Goal: Transaction & Acquisition: Download file/media

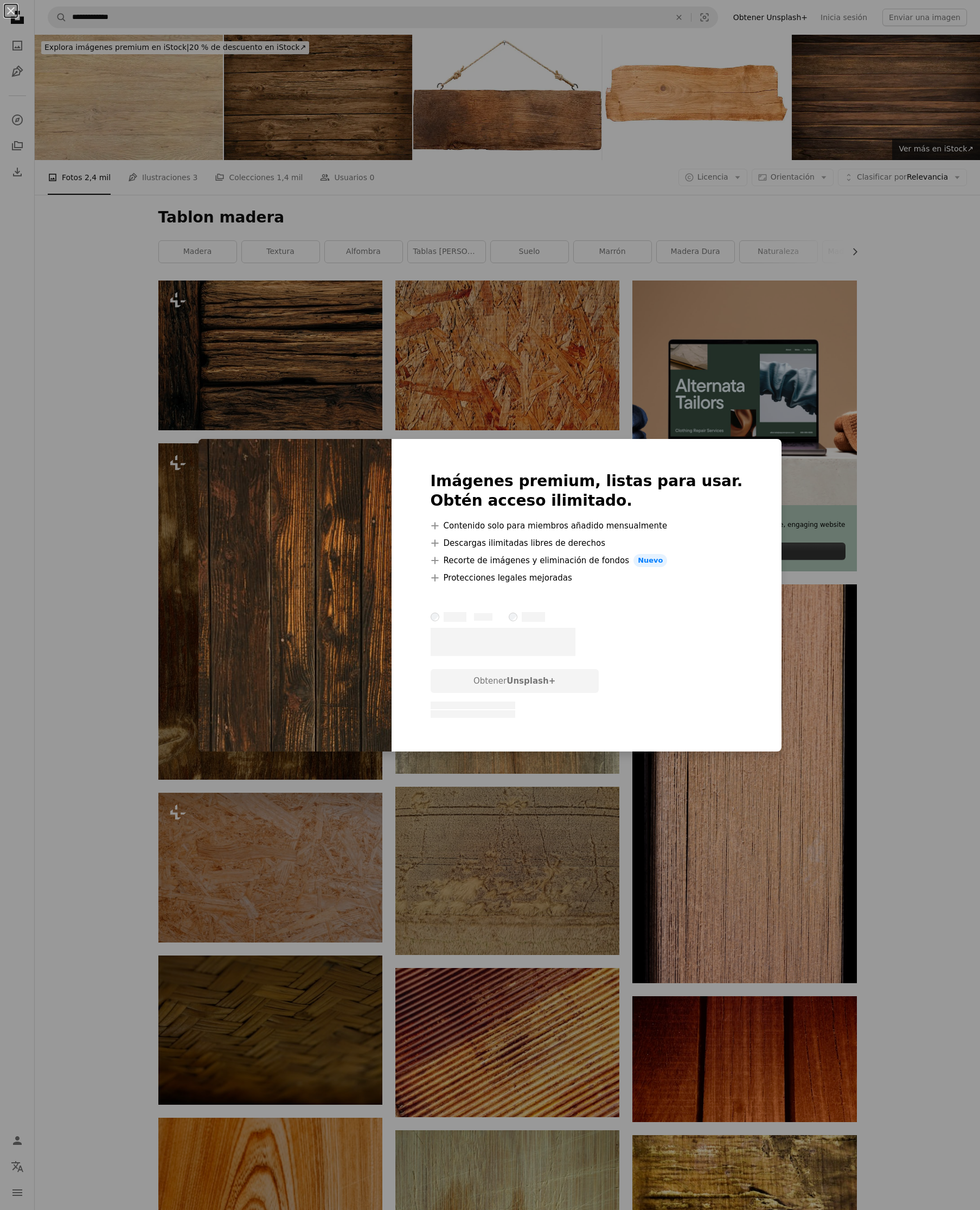
scroll to position [2009, 0]
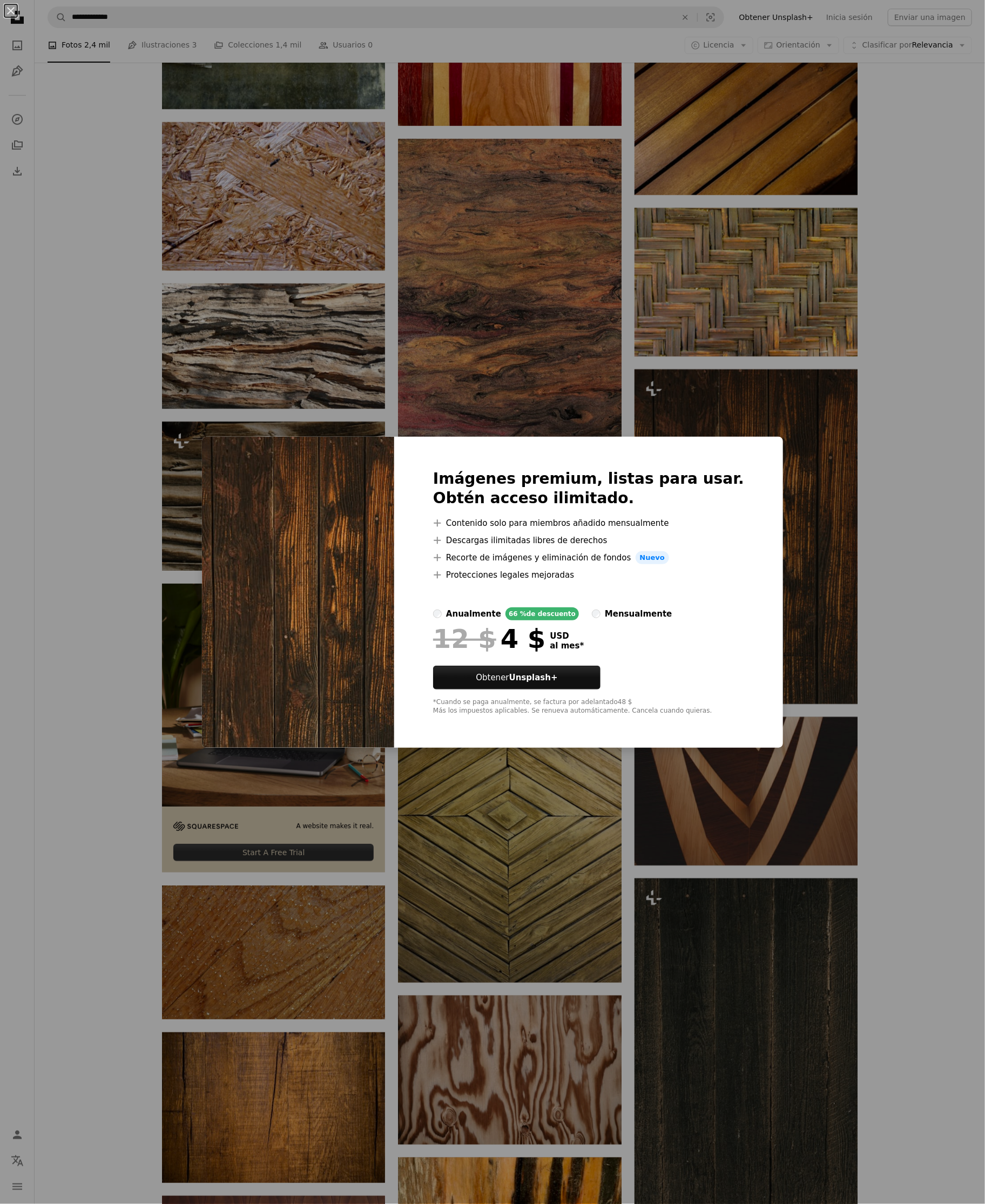
click at [939, 484] on div "An X shape Imágenes premium, listas para usar. Obtén acceso ilimitado. A plus s…" at bounding box center [493, 602] width 985 height 1204
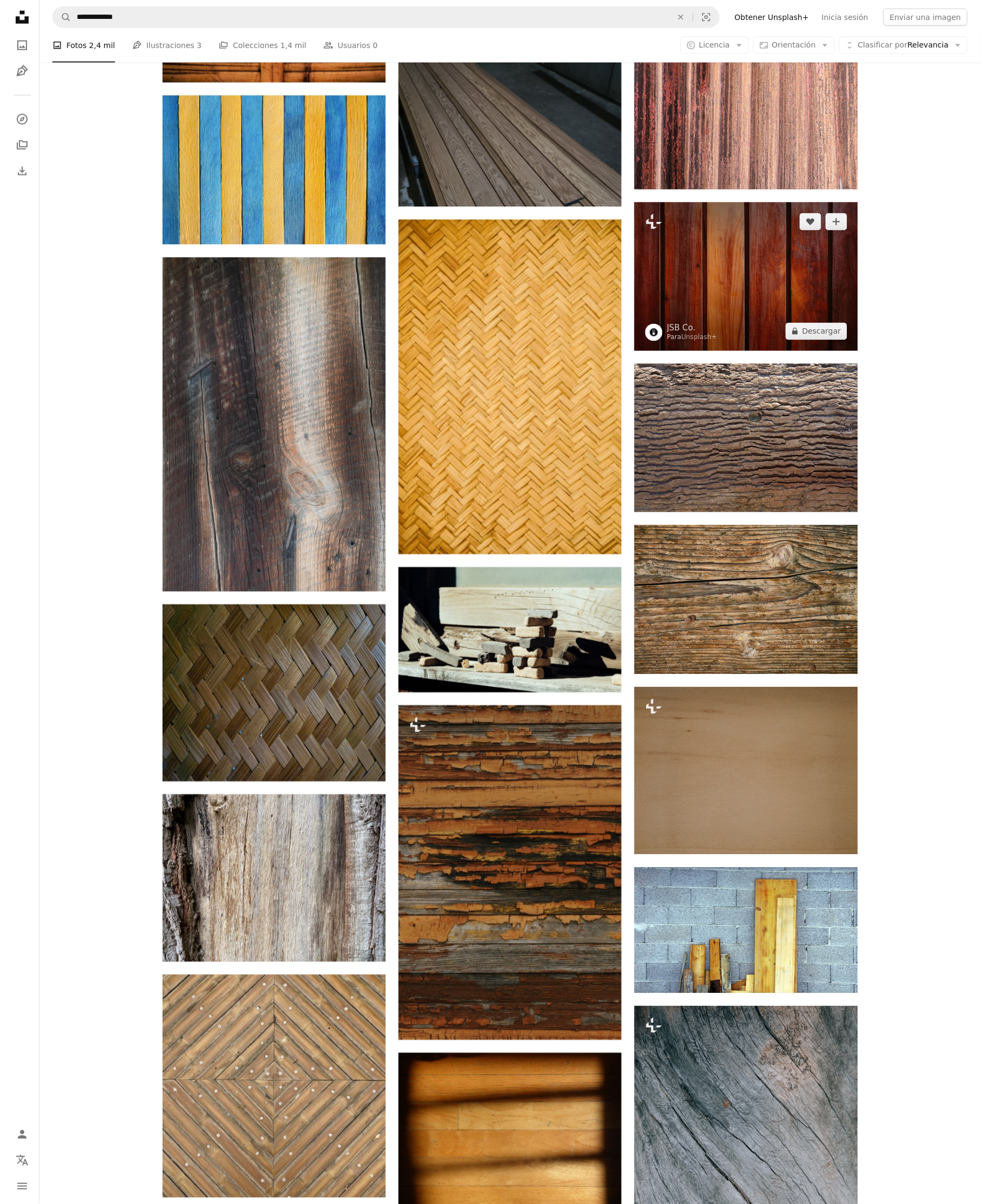
scroll to position [7922, 0]
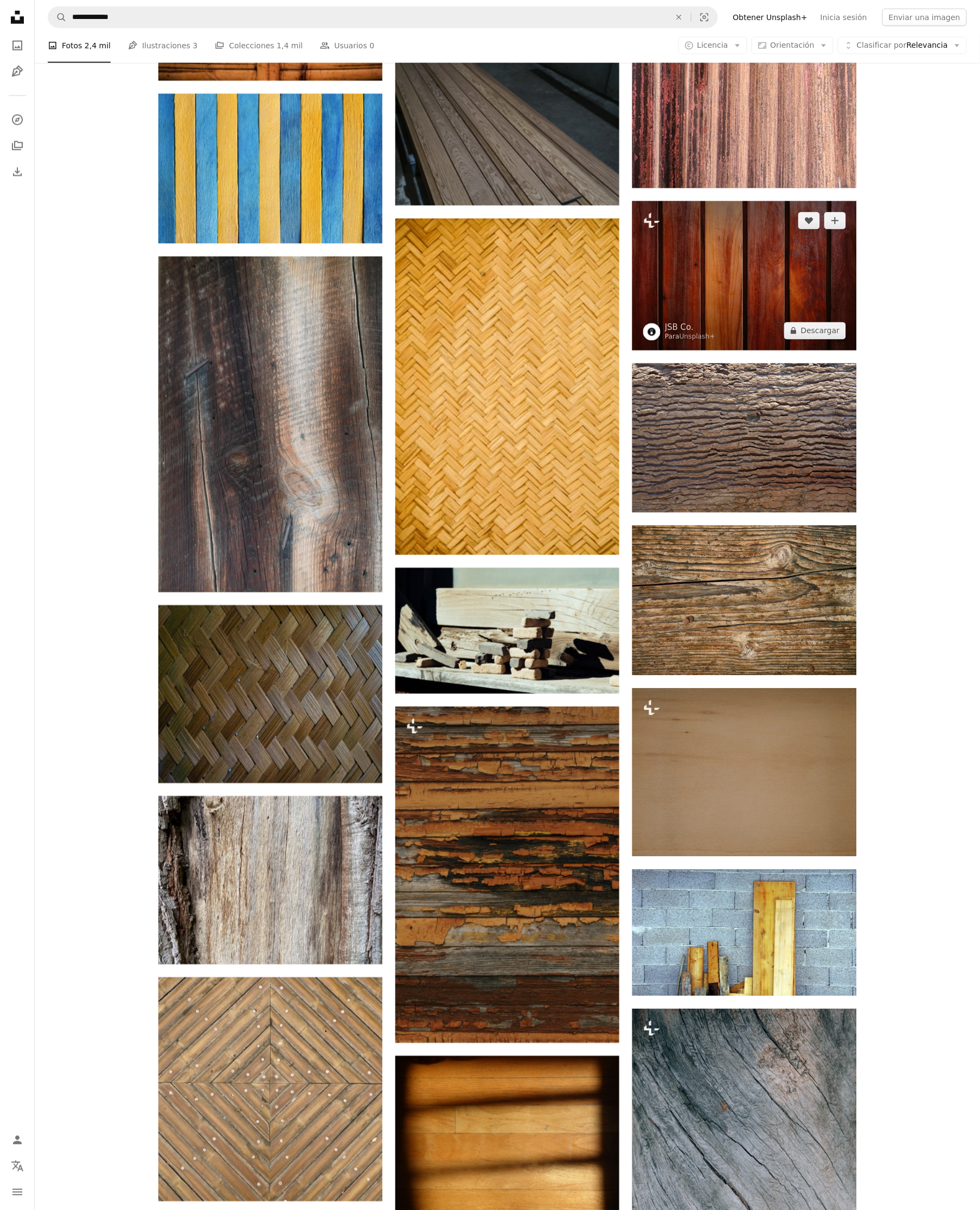
click at [727, 281] on img at bounding box center [745, 276] width 224 height 149
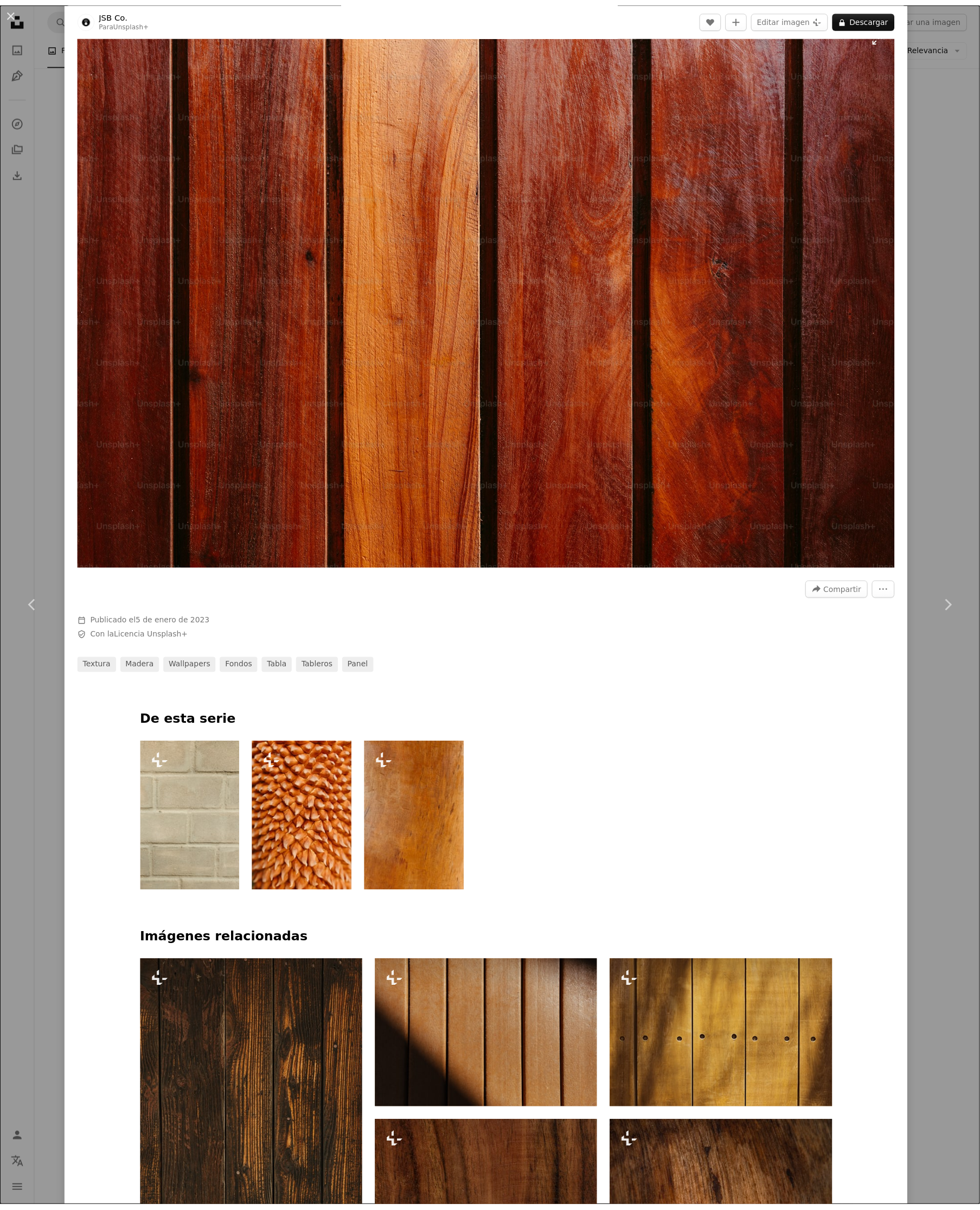
scroll to position [100, 0]
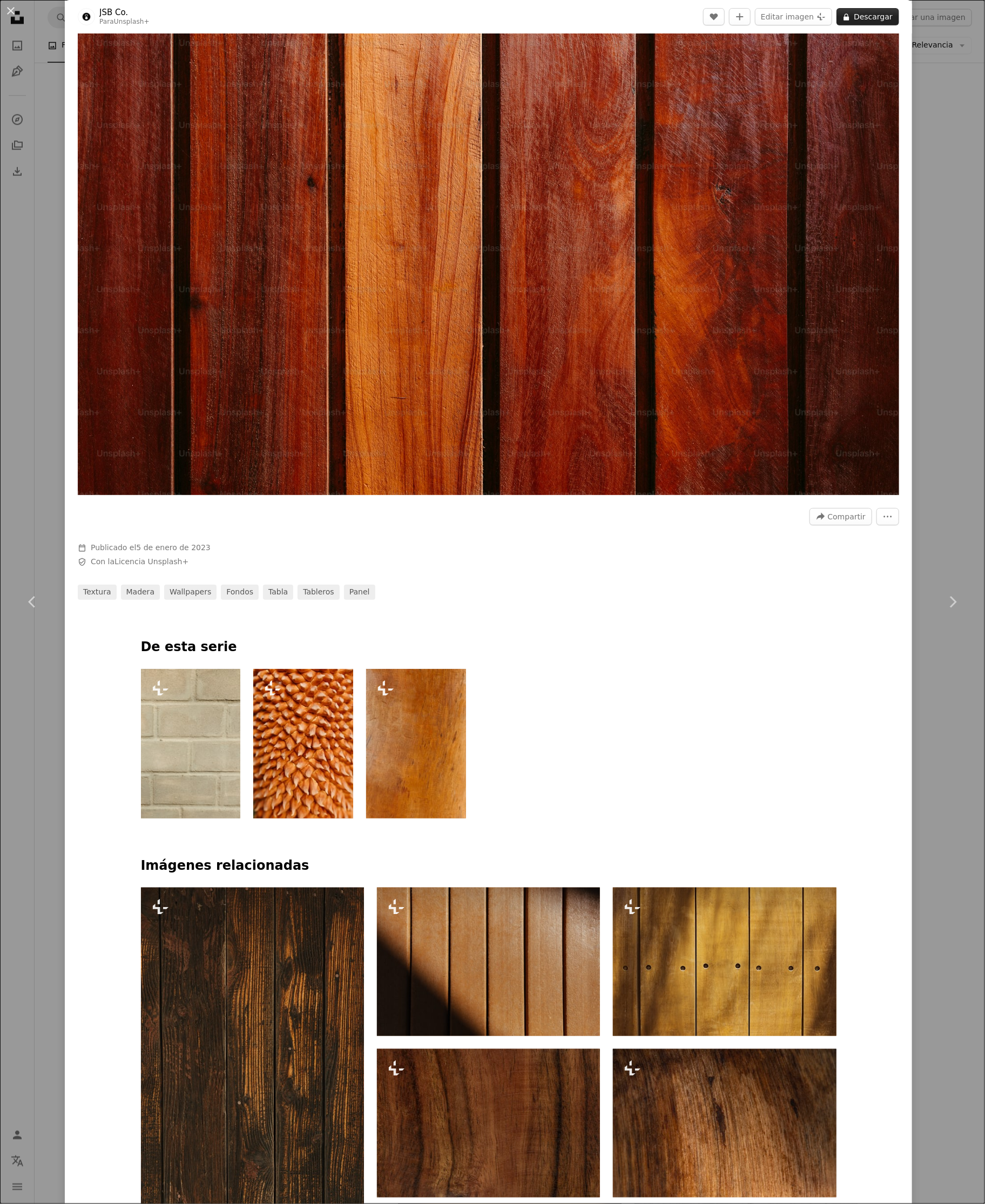
click at [861, 22] on button "A lock Descargar" at bounding box center [867, 17] width 63 height 17
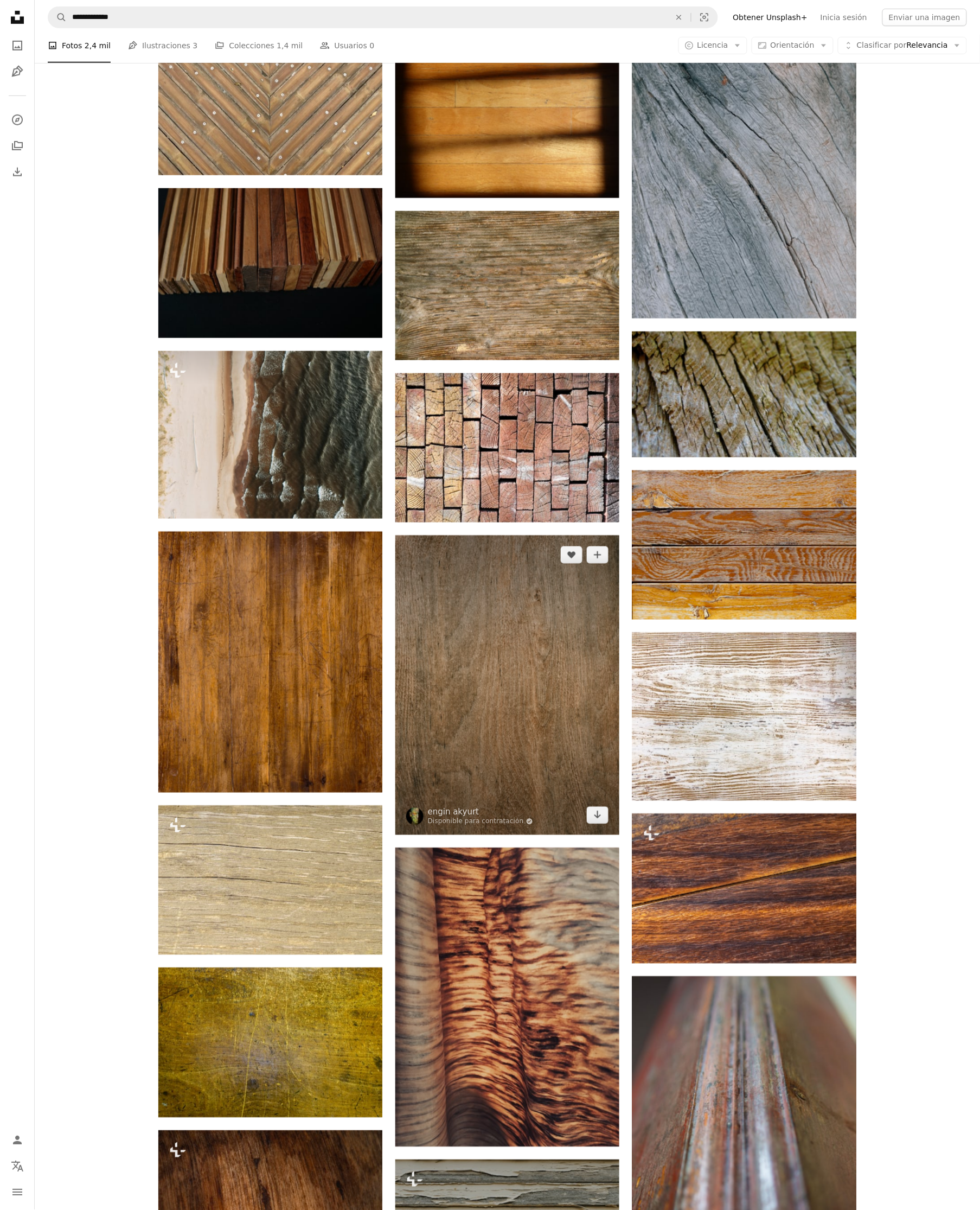
scroll to position [8991, 0]
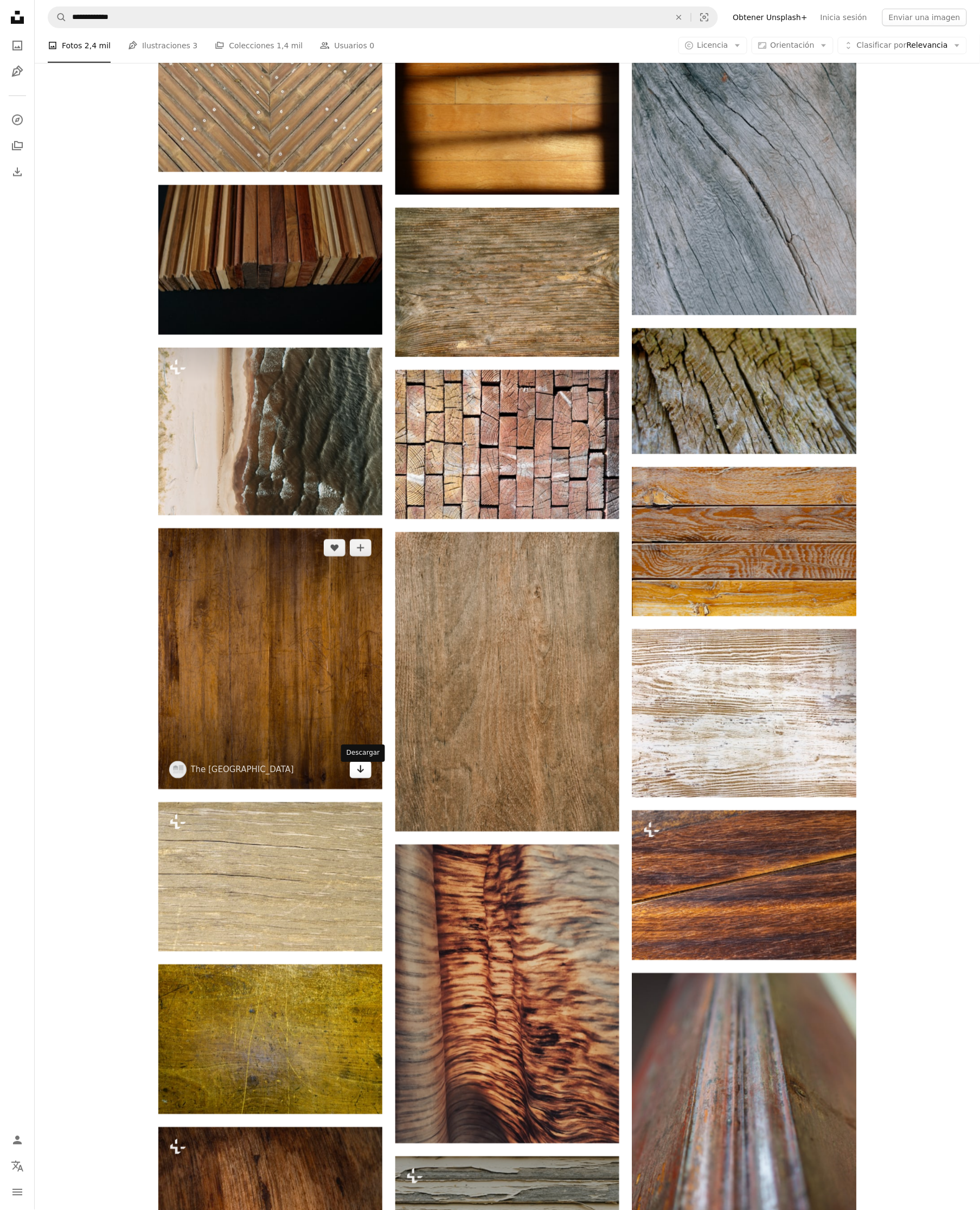
click at [365, 777] on link "Arrow pointing down" at bounding box center [360, 769] width 22 height 17
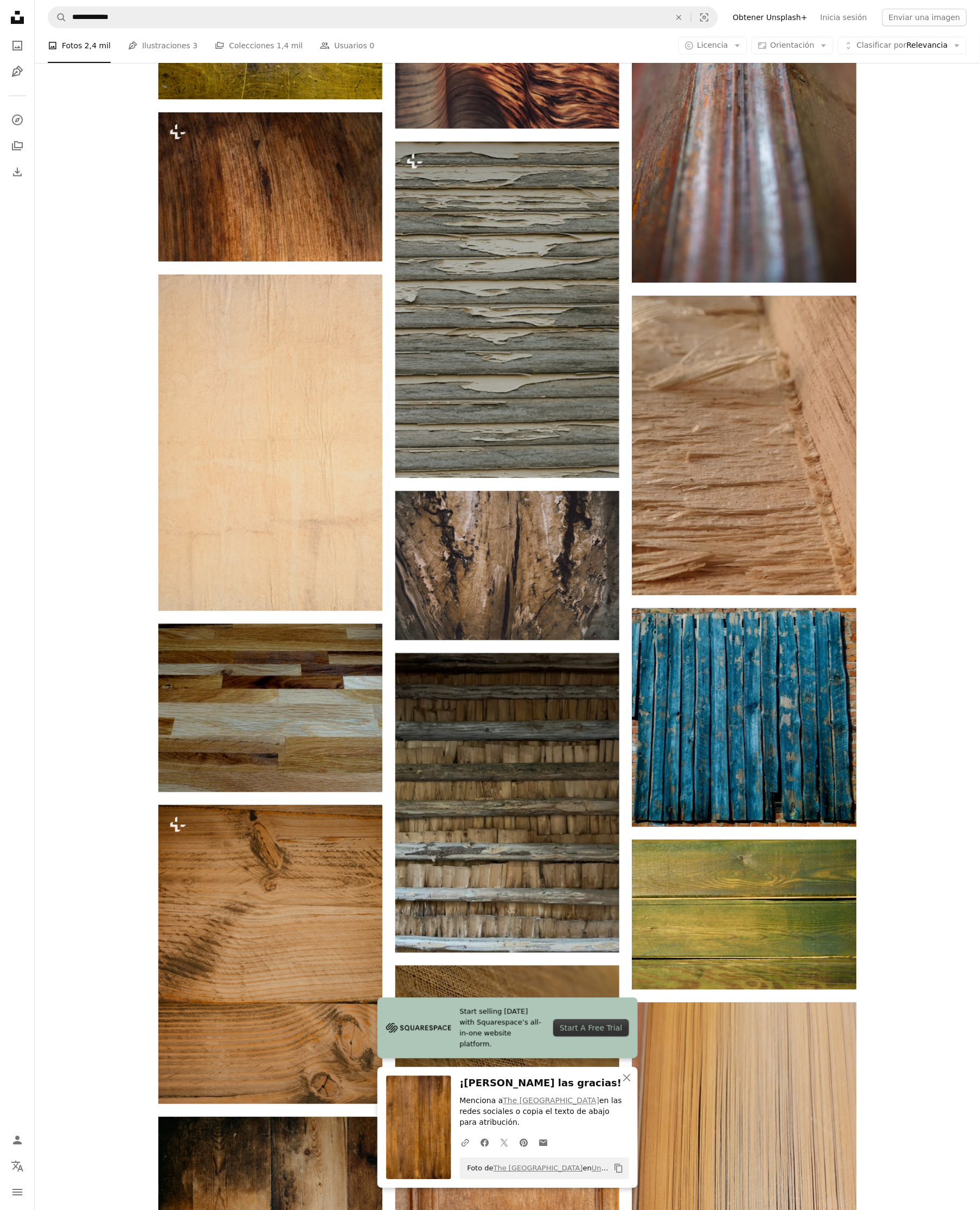
scroll to position [10012, 0]
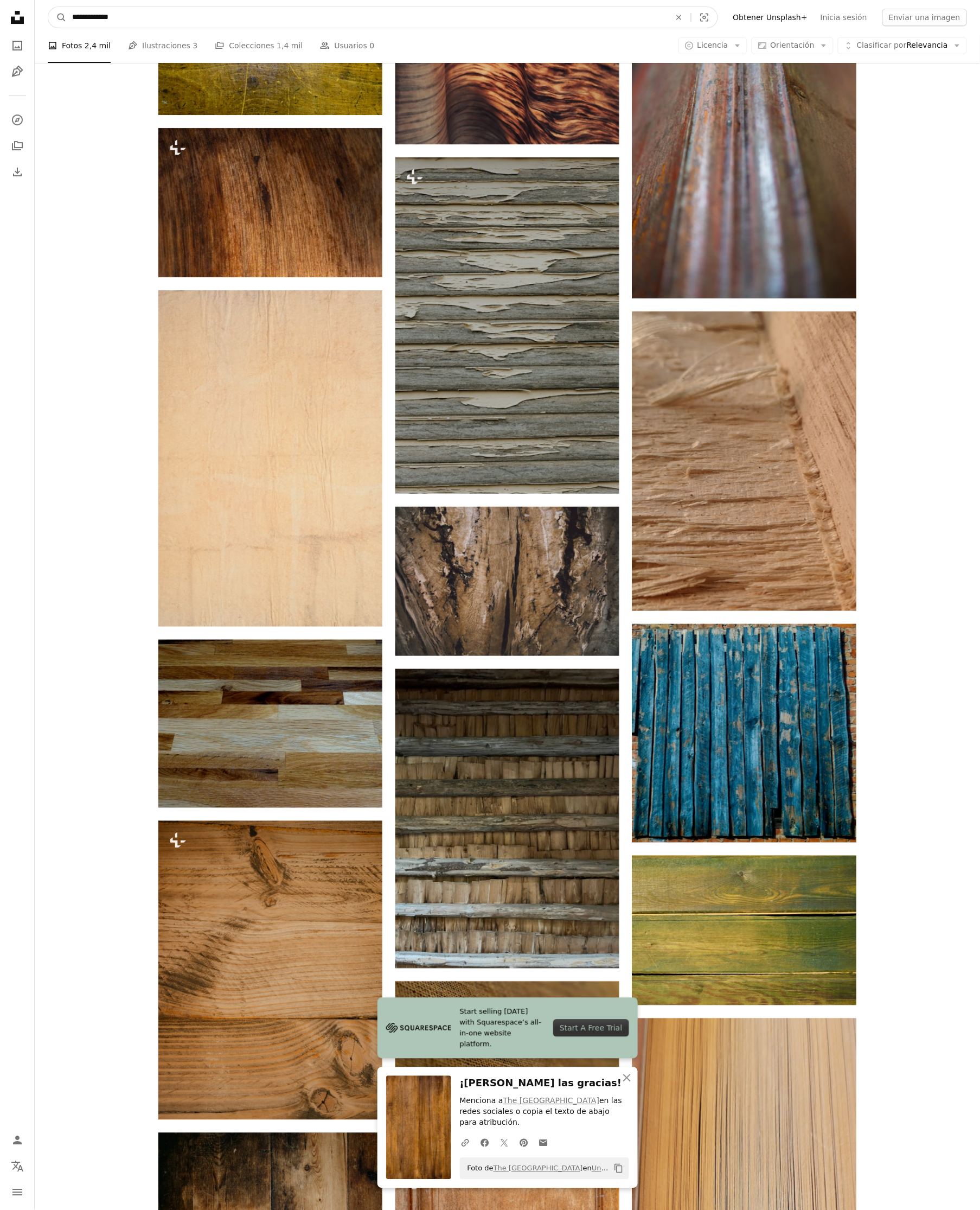
drag, startPoint x: 61, startPoint y: 8, endPoint x: -3, endPoint y: 9, distance: 64.0
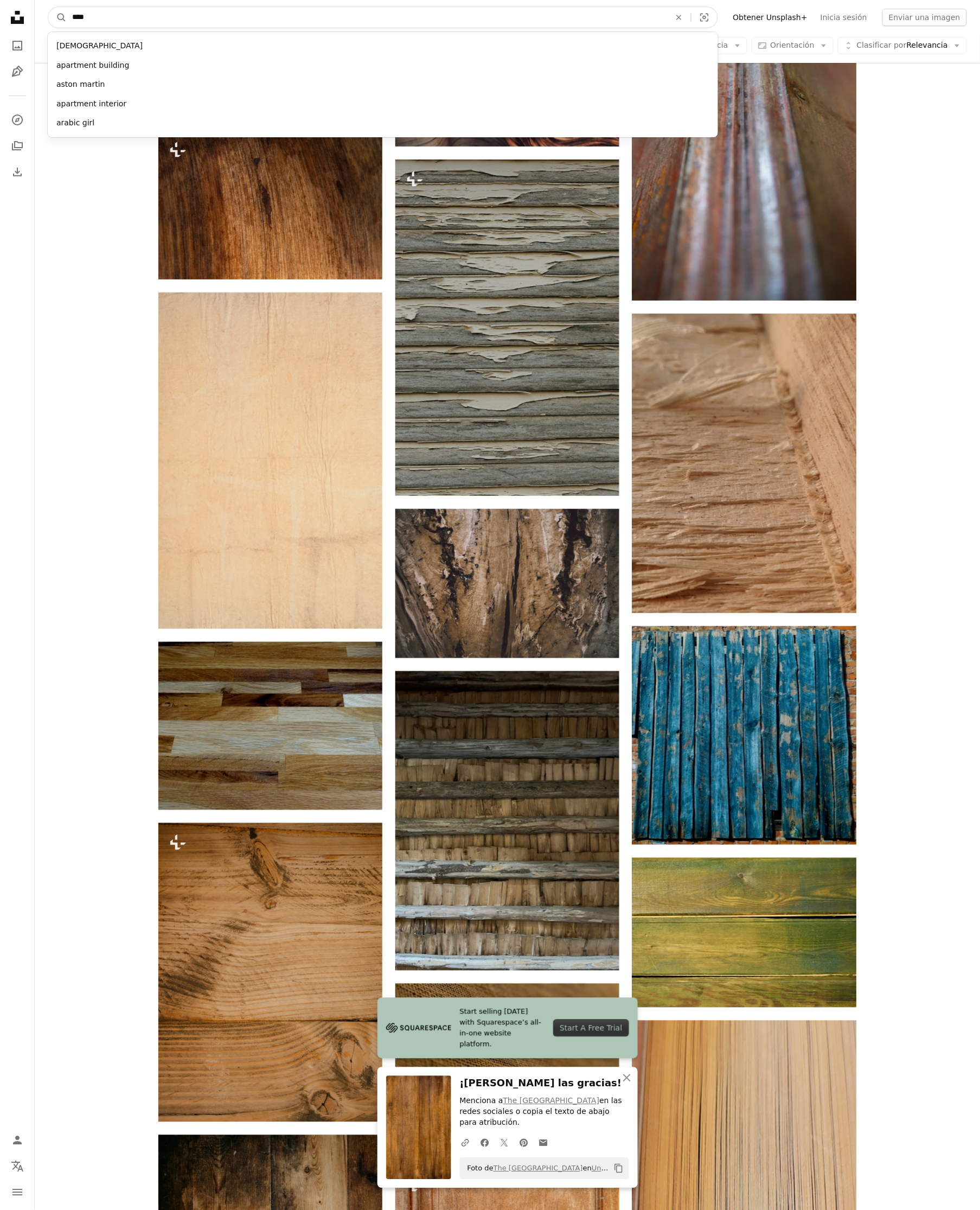
type input "*****"
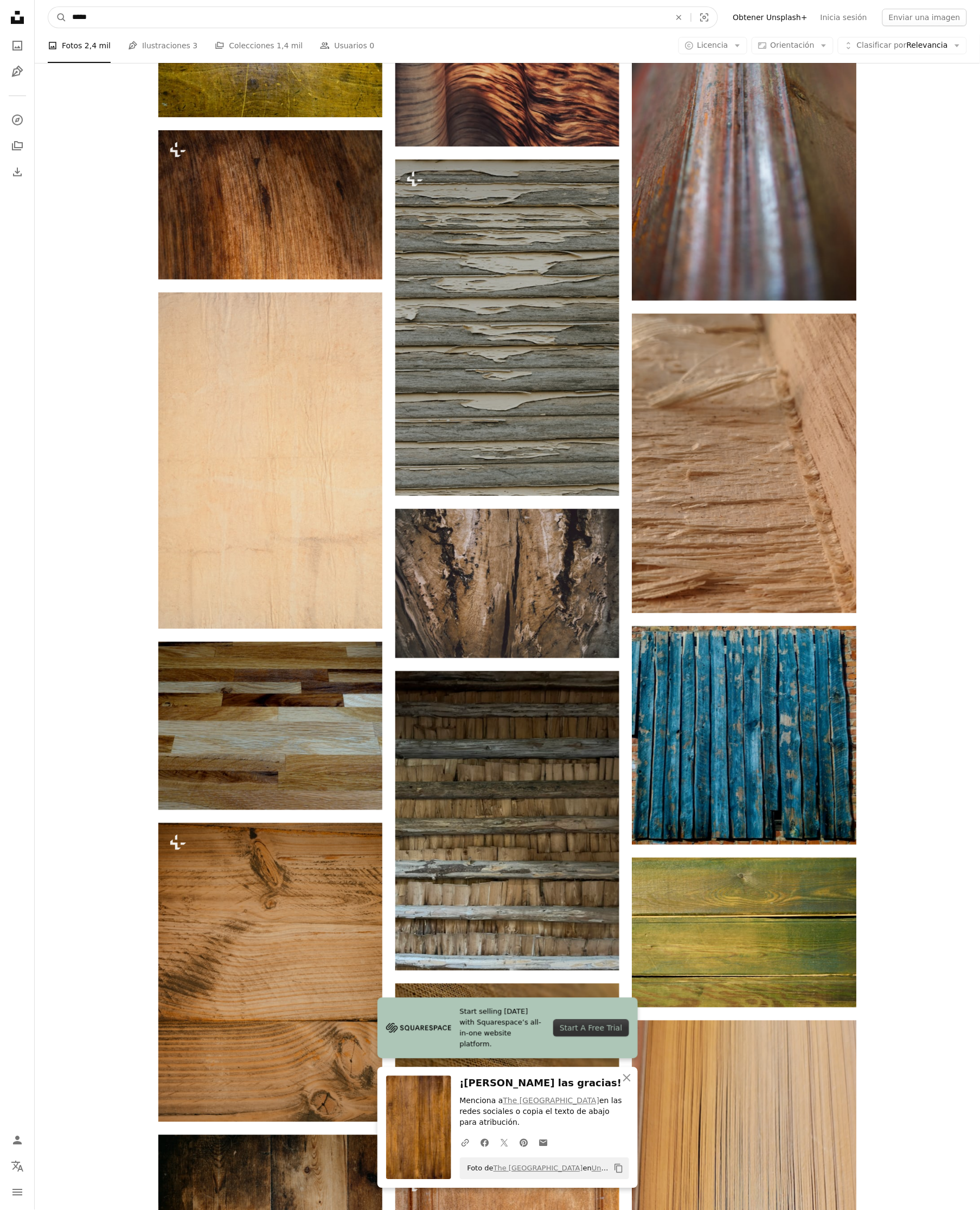
click button "A magnifying glass" at bounding box center [57, 17] width 18 height 21
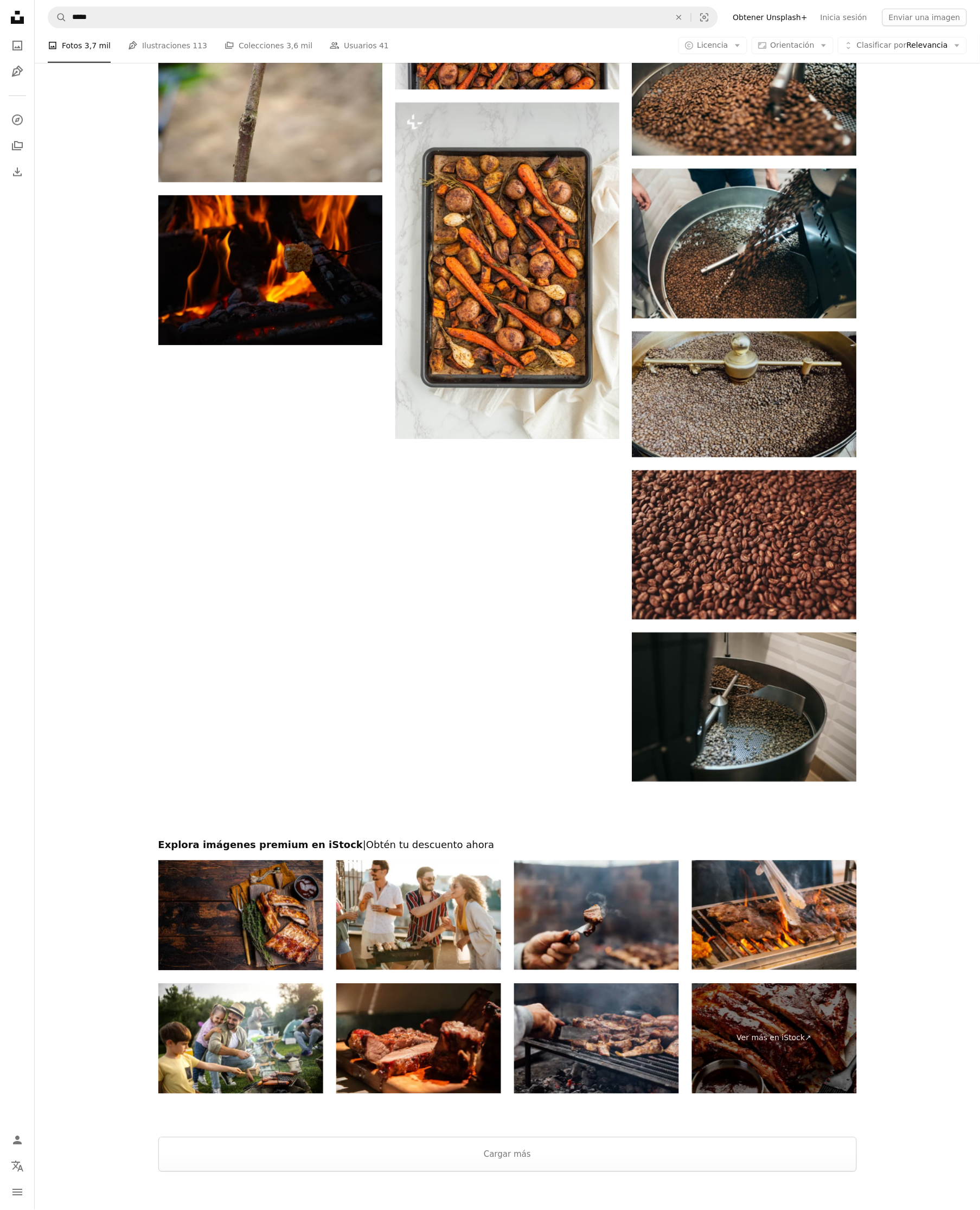
scroll to position [1471, 0]
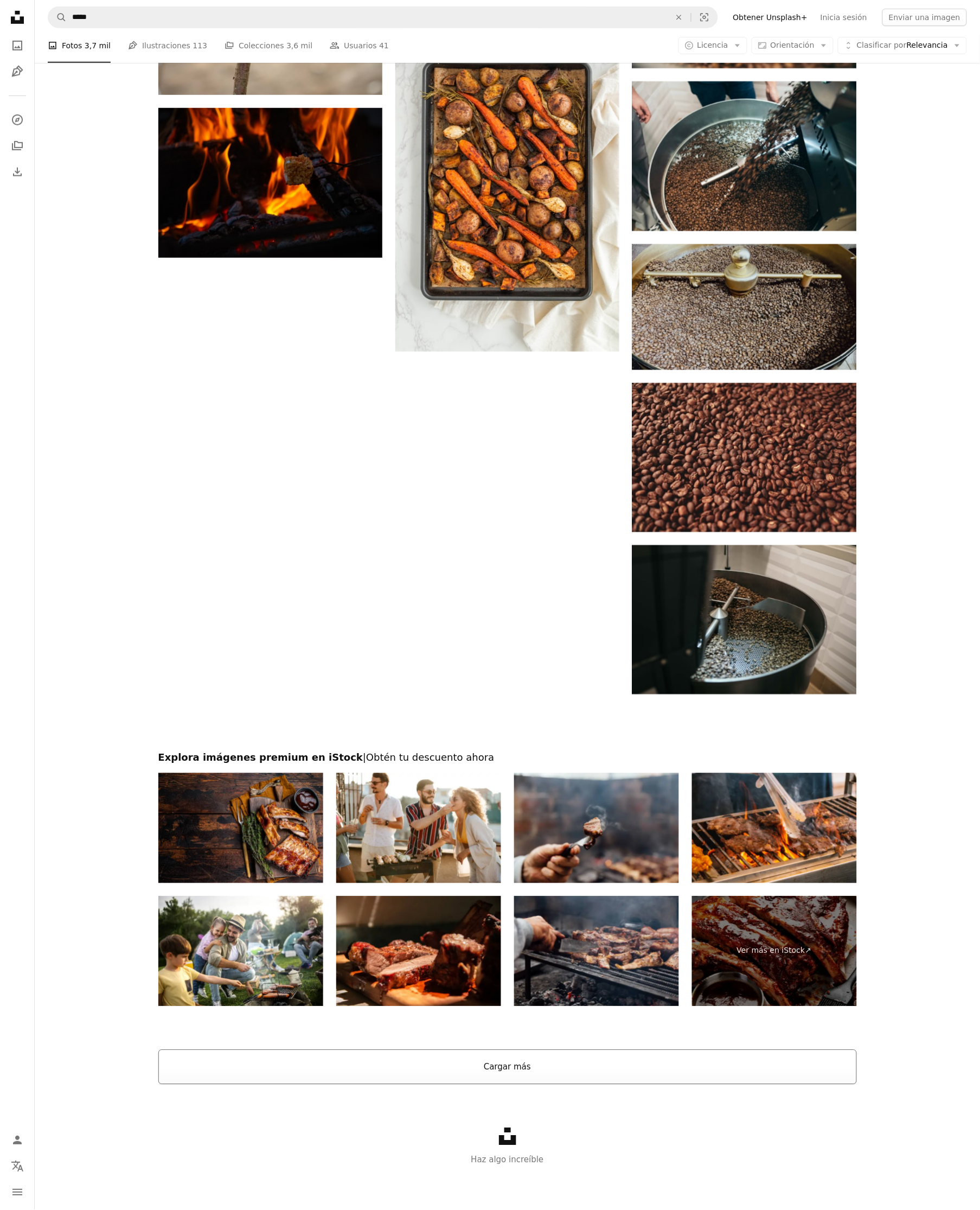
click at [523, 1063] on button "Cargar más" at bounding box center [508, 1067] width 698 height 35
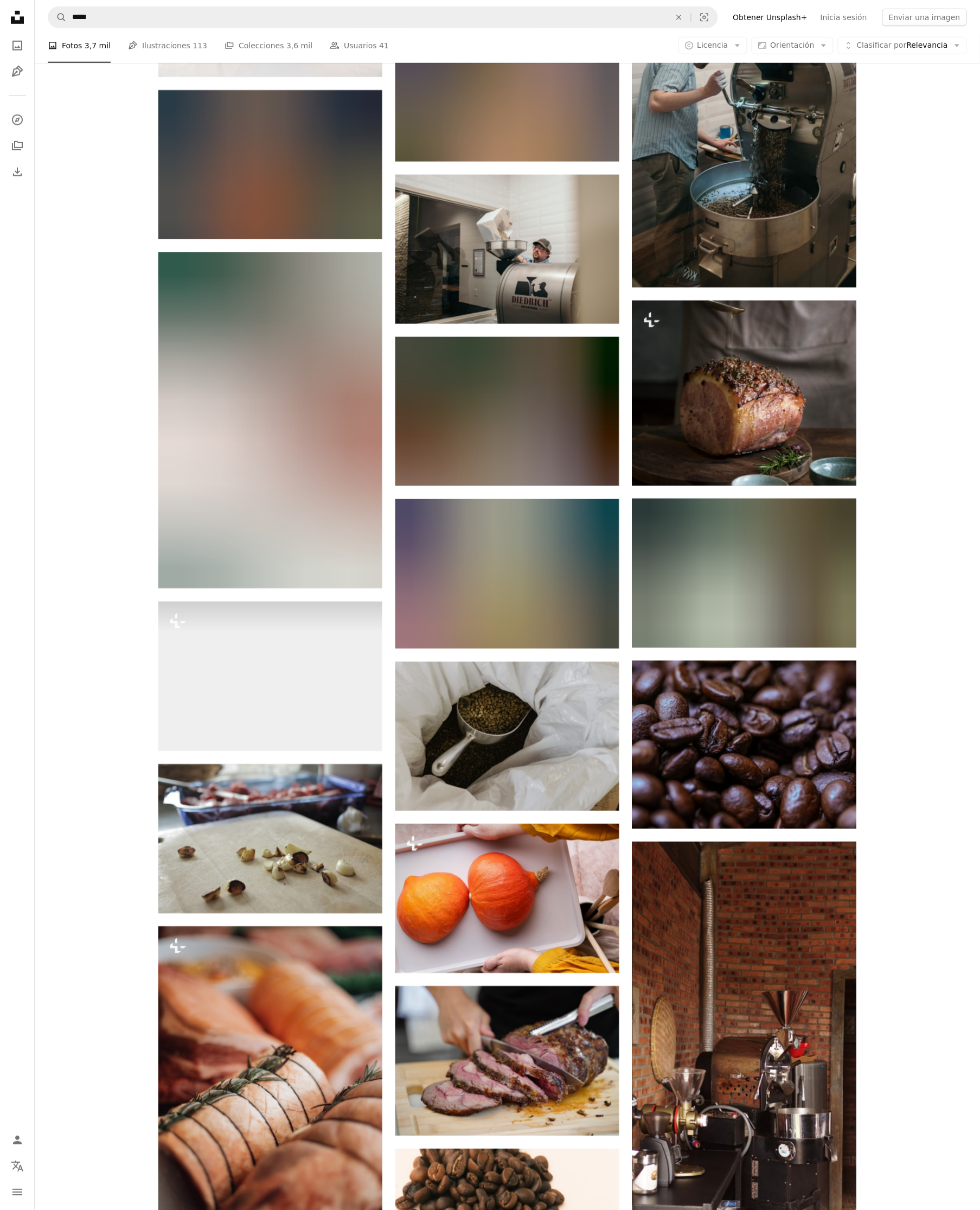
scroll to position [10389, 0]
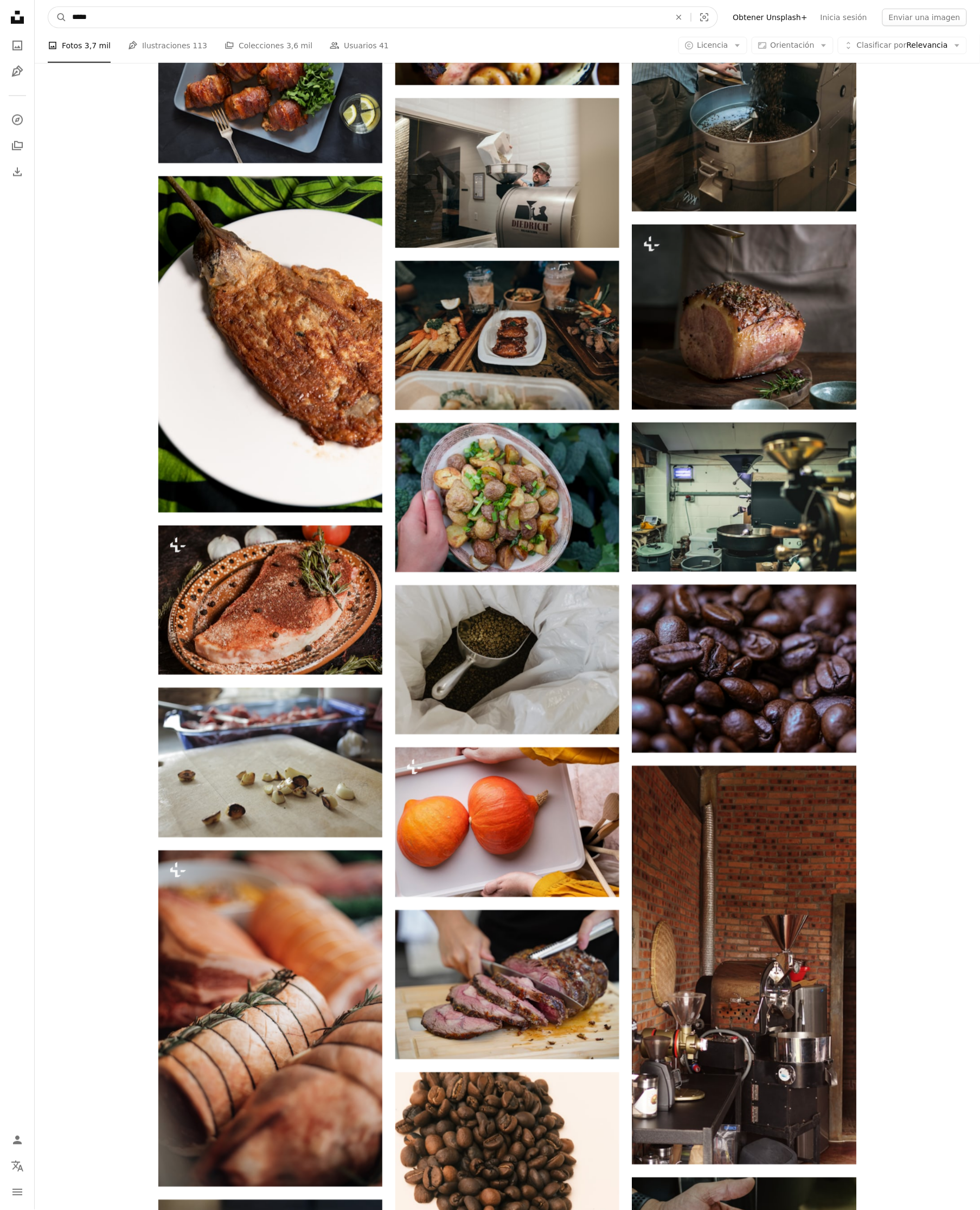
drag, startPoint x: 102, startPoint y: 15, endPoint x: 30, endPoint y: 11, distance: 72.1
click at [40, 12] on nav "A magnifying glass ***** An X shape Visual search Filters Obtener Unsplash+ Ini…" at bounding box center [507, 17] width 945 height 35
type input "*********"
click at [49, 7] on button "A magnifying glass" at bounding box center [57, 17] width 18 height 21
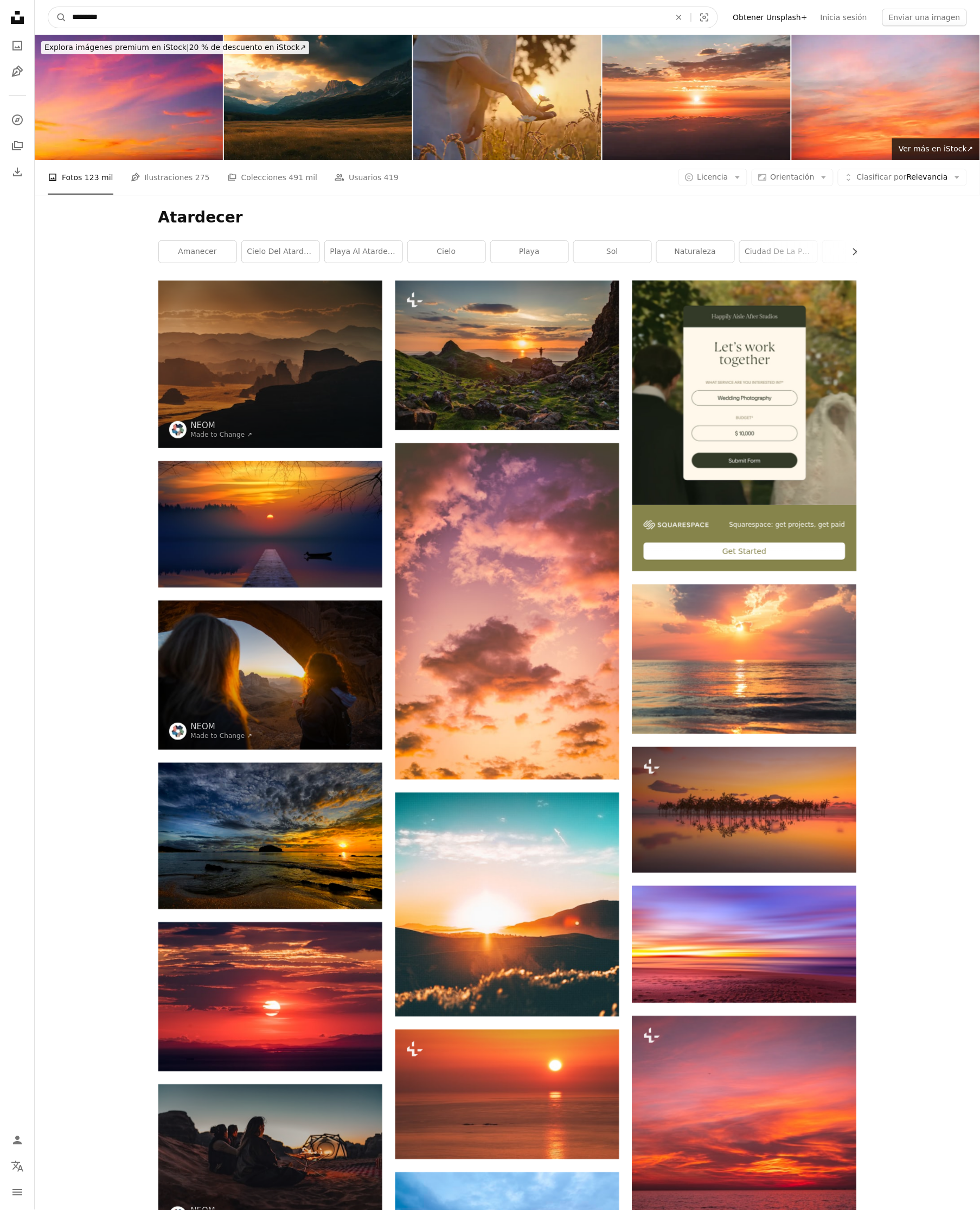
click at [111, 19] on input "*********" at bounding box center [367, 17] width 600 height 21
type input "**********"
click button "A magnifying glass" at bounding box center [57, 17] width 18 height 21
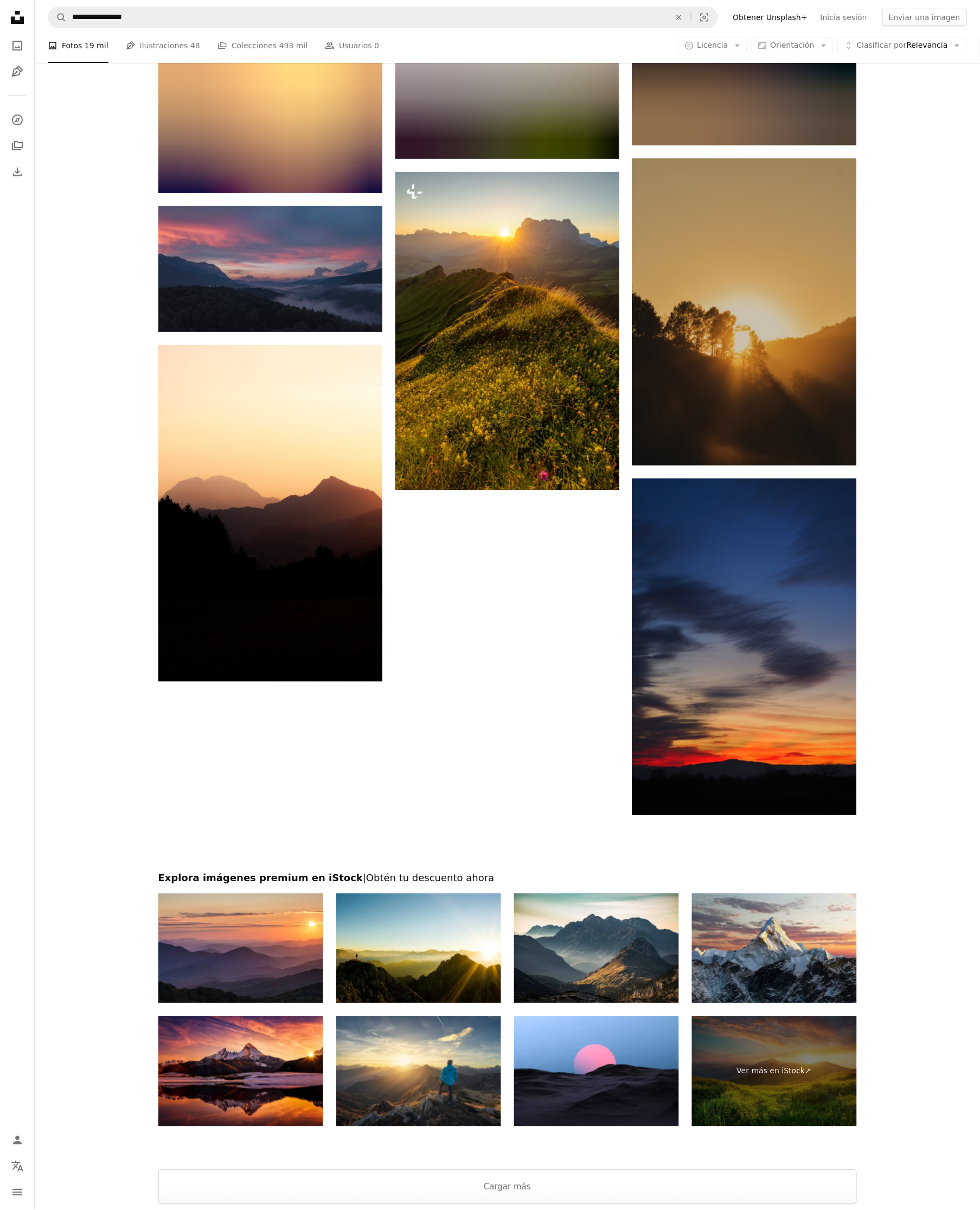
scroll to position [1380, 0]
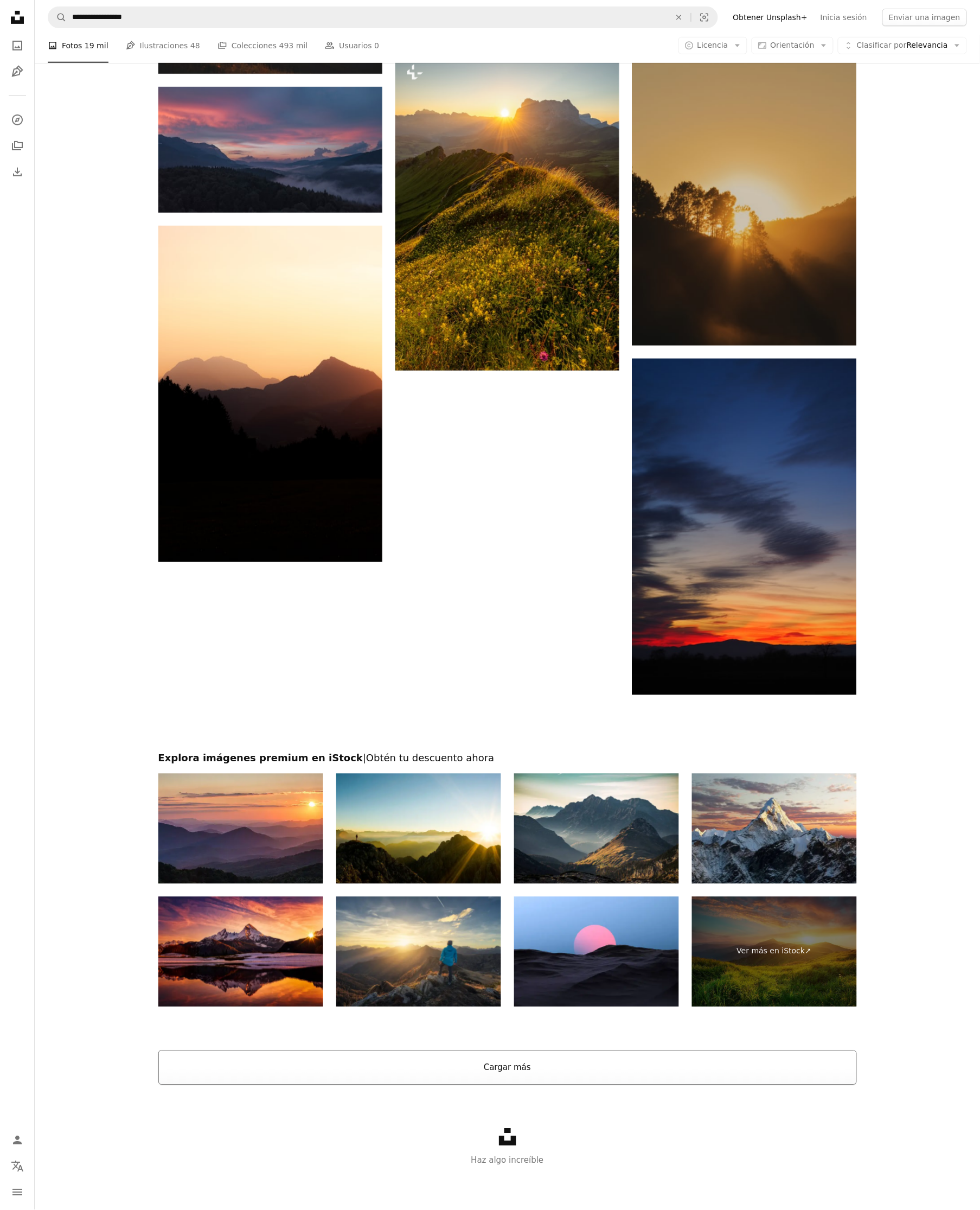
click at [512, 1065] on button "Cargar más" at bounding box center [508, 1068] width 698 height 35
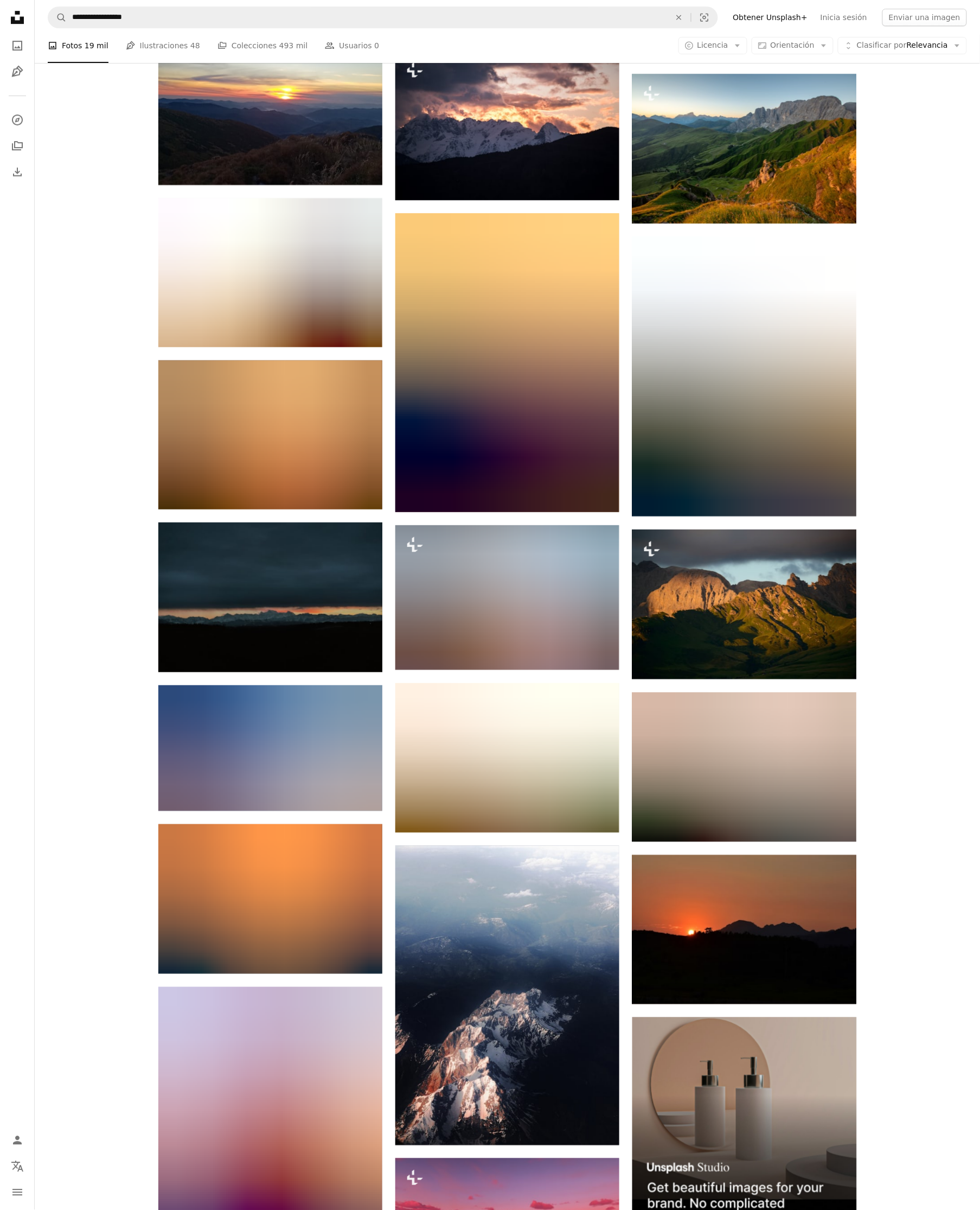
scroll to position [3599, 0]
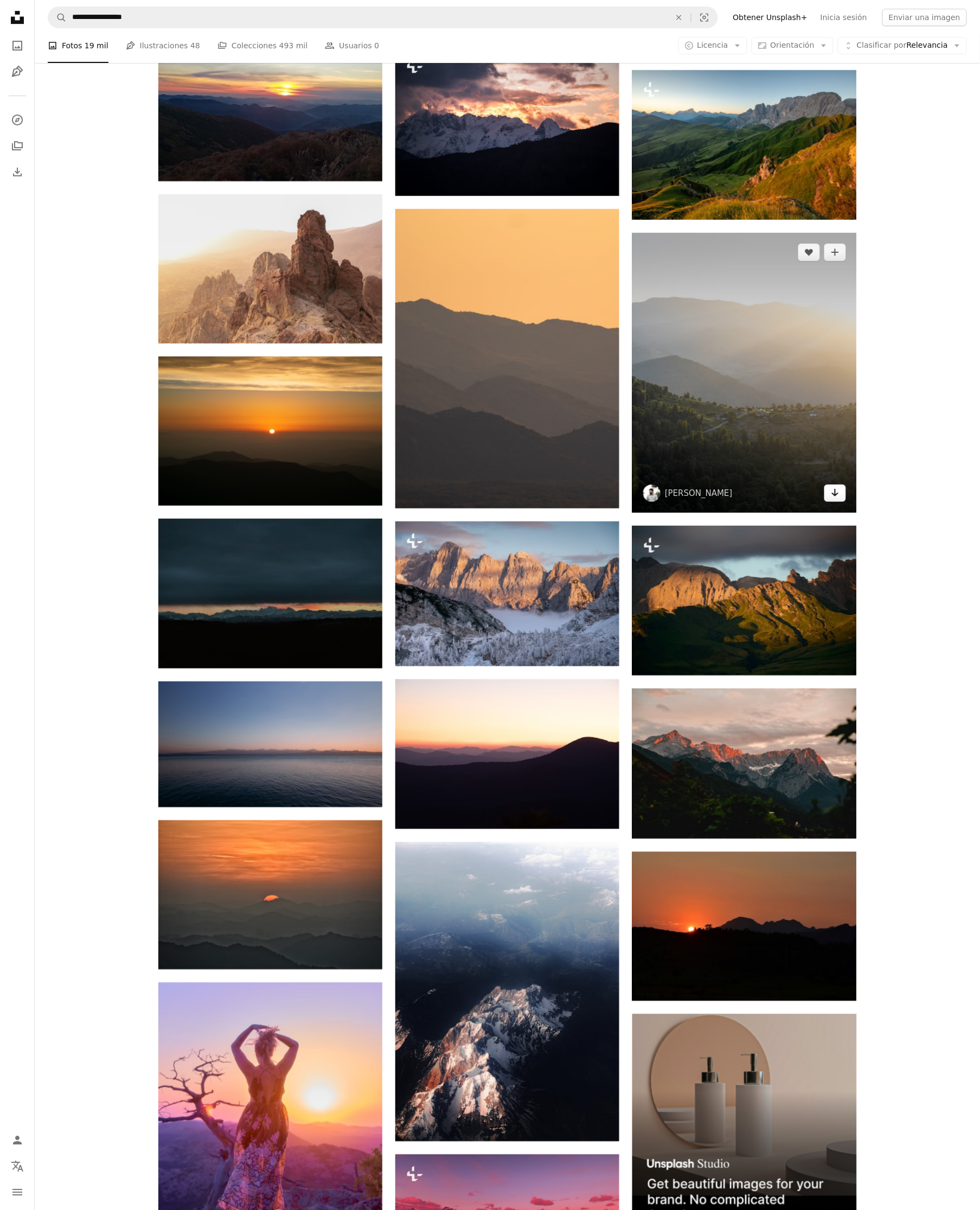
click at [834, 500] on link "Arrow pointing down" at bounding box center [835, 493] width 22 height 17
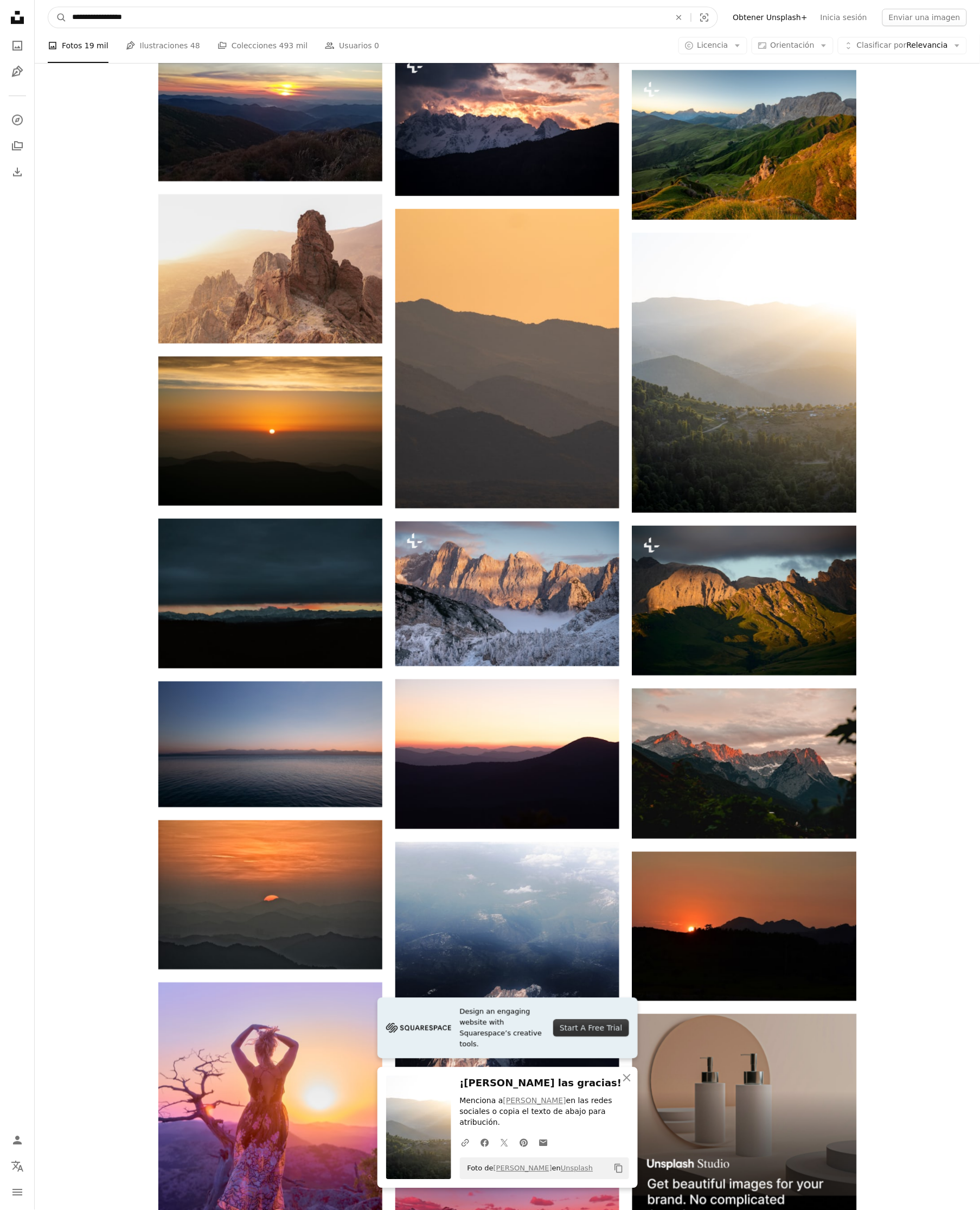
scroll to position [3581, 0]
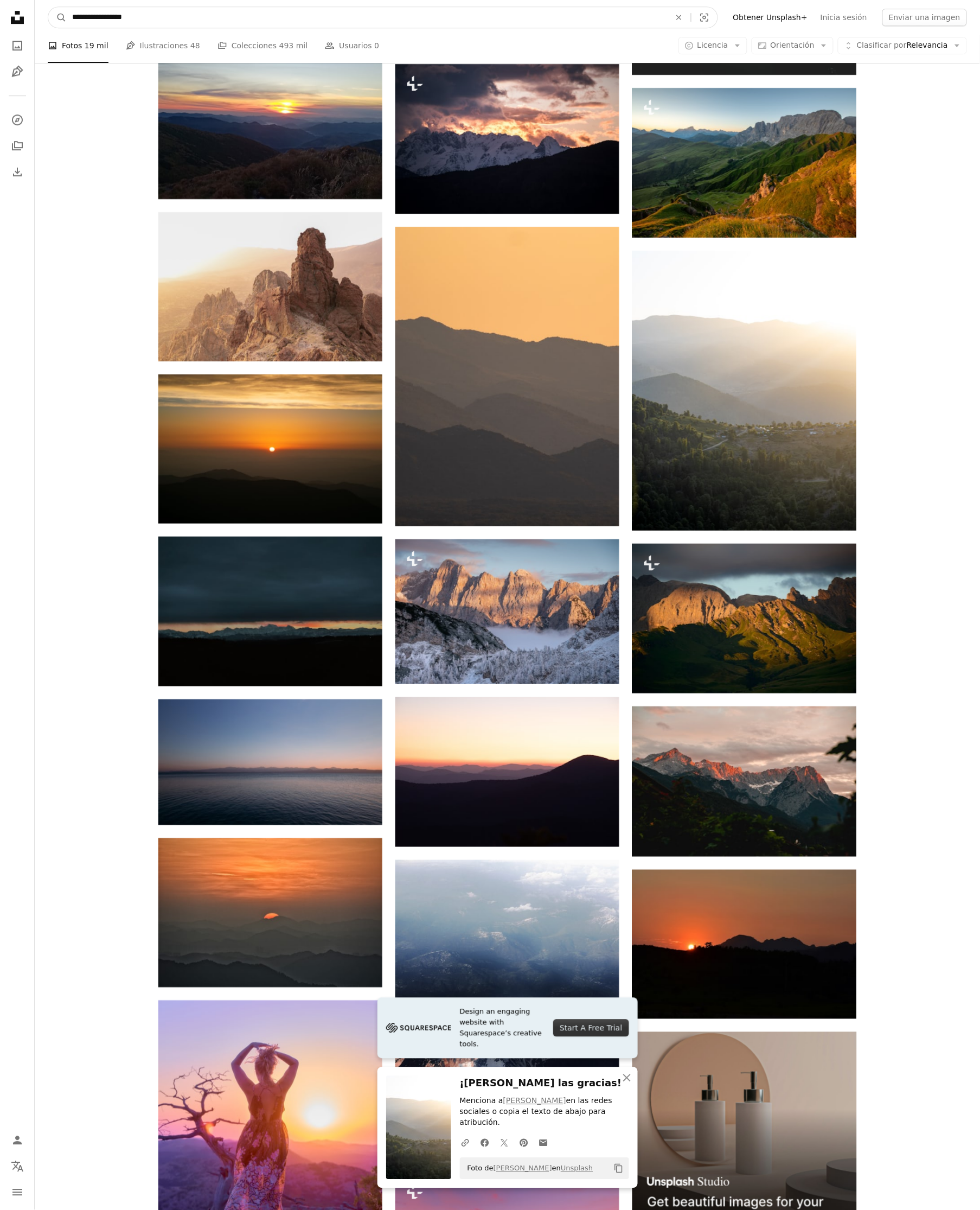
drag, startPoint x: 149, startPoint y: 17, endPoint x: -7, endPoint y: 6, distance: 156.4
type input "*****"
click at [49, 7] on button "A magnifying glass" at bounding box center [57, 17] width 18 height 21
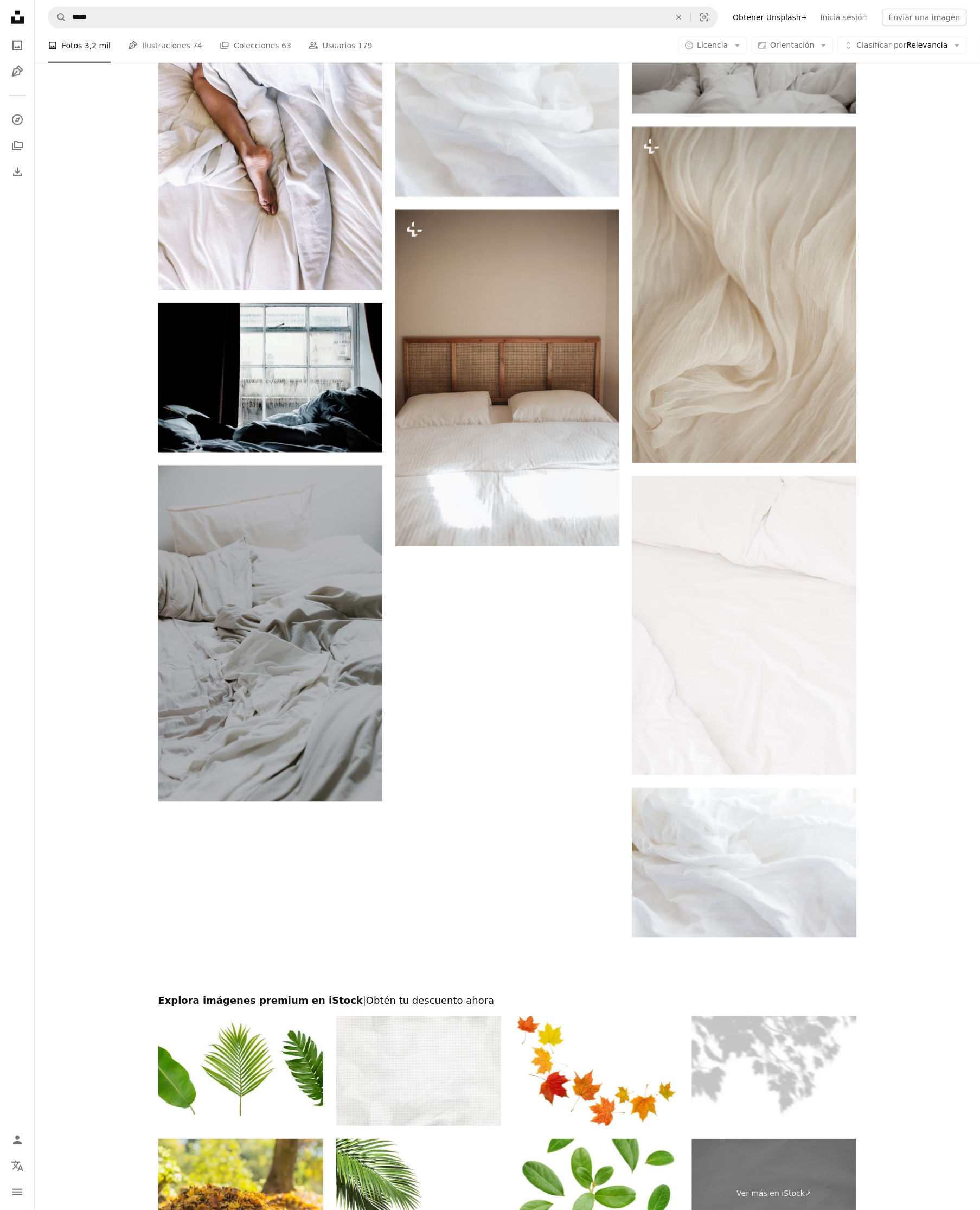
scroll to position [1873, 0]
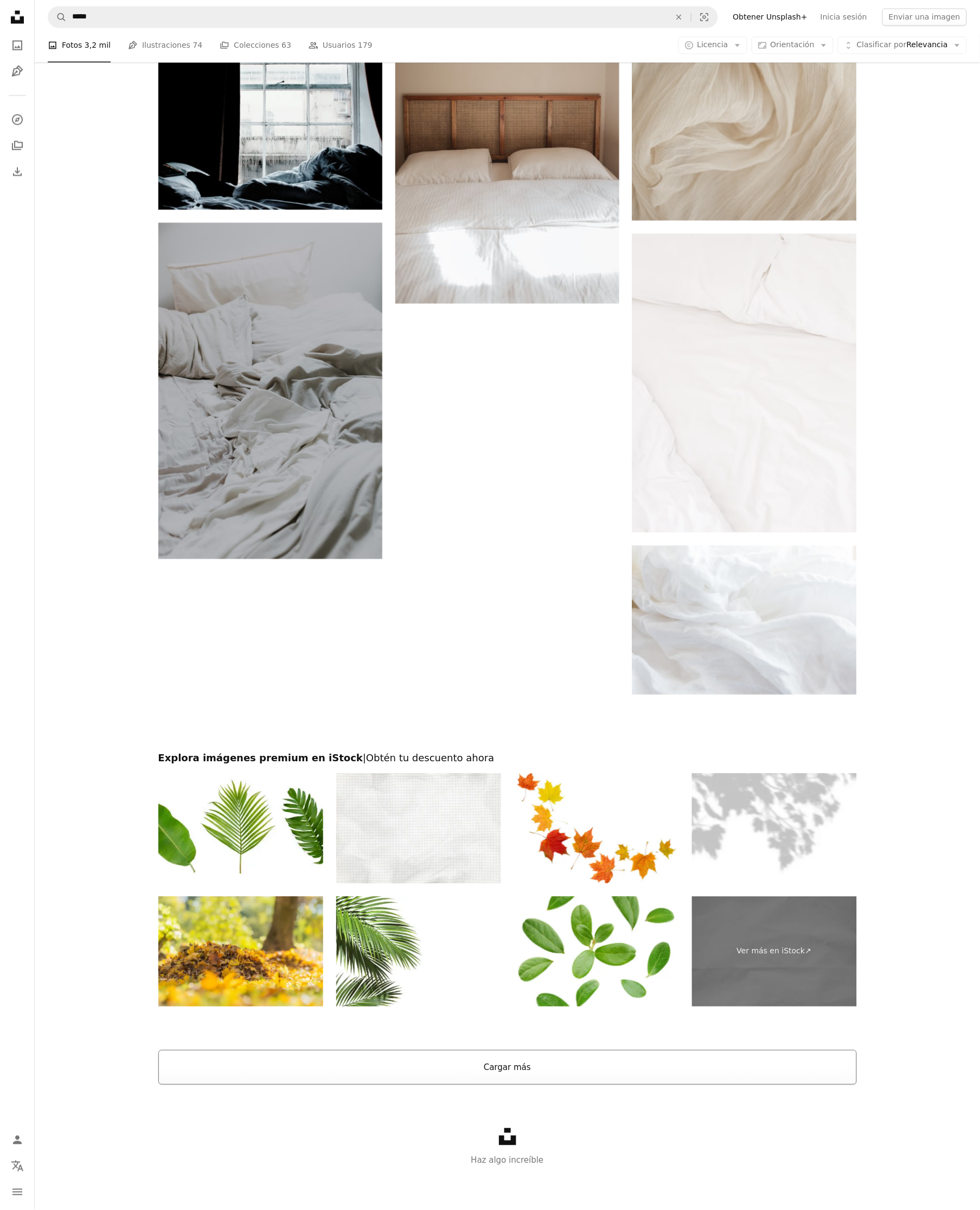
click at [506, 1072] on button "Cargar más" at bounding box center [508, 1068] width 698 height 35
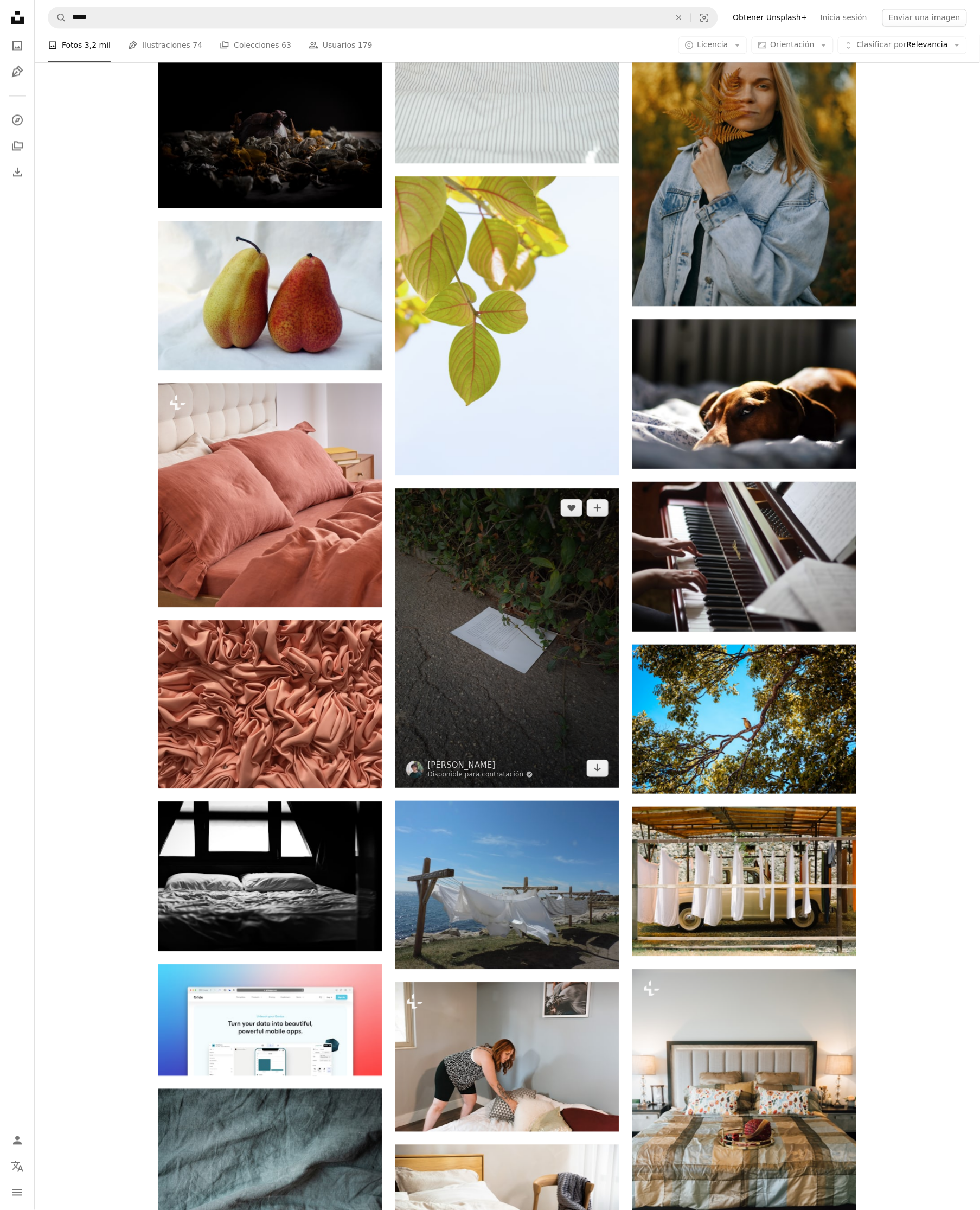
scroll to position [15897, 0]
